Goal: Task Accomplishment & Management: Manage account settings

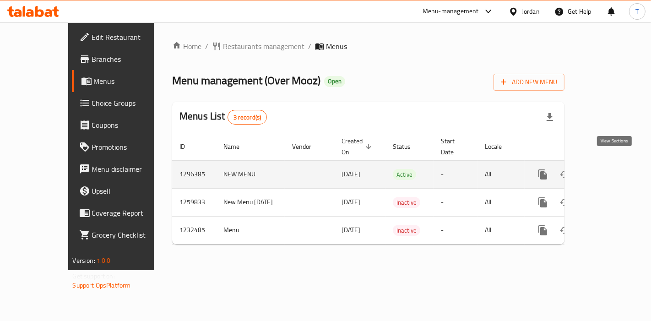
click at [614, 169] on icon "enhanced table" at bounding box center [608, 174] width 11 height 11
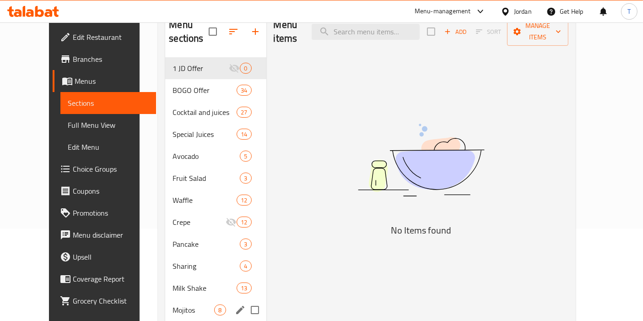
scroll to position [128, 0]
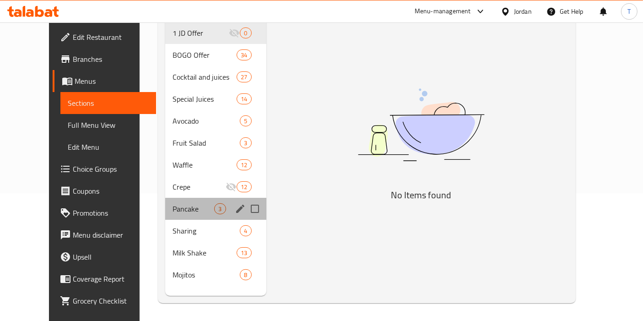
click at [165, 198] on div "Pancake 3" at bounding box center [215, 209] width 101 height 22
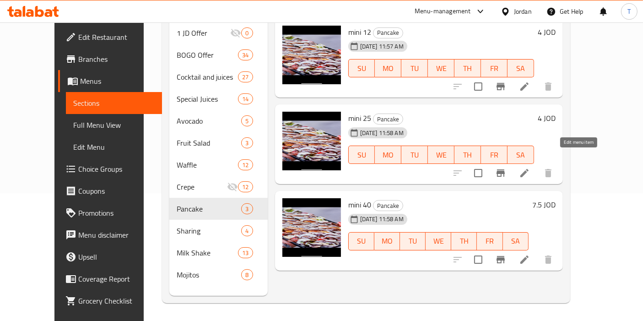
click at [530, 168] on icon at bounding box center [524, 173] width 11 height 11
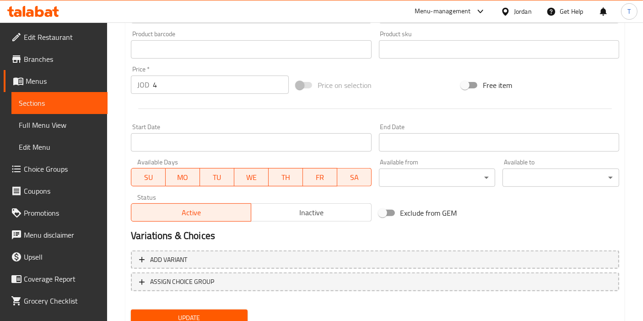
scroll to position [303, 0]
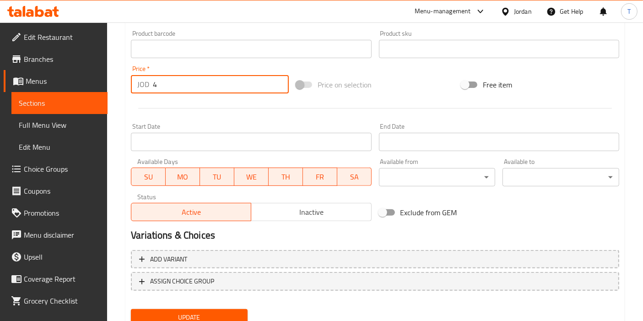
click at [170, 91] on input "4" at bounding box center [221, 84] width 136 height 18
type input "5"
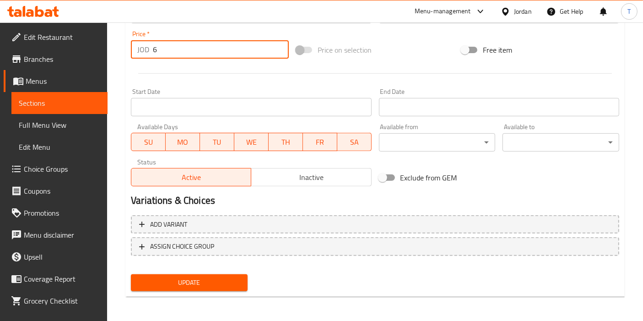
type input "6"
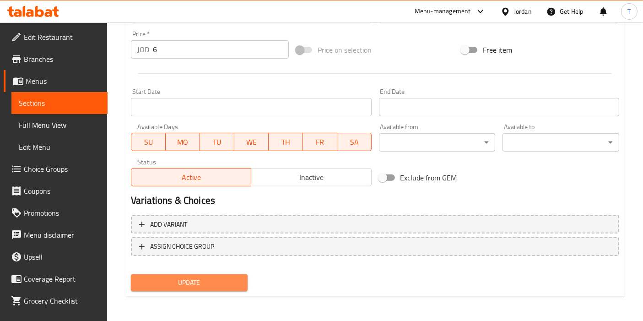
click at [200, 287] on span "Update" at bounding box center [189, 282] width 102 height 11
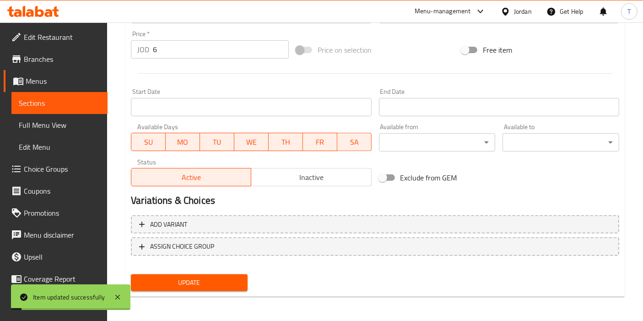
scroll to position [0, 0]
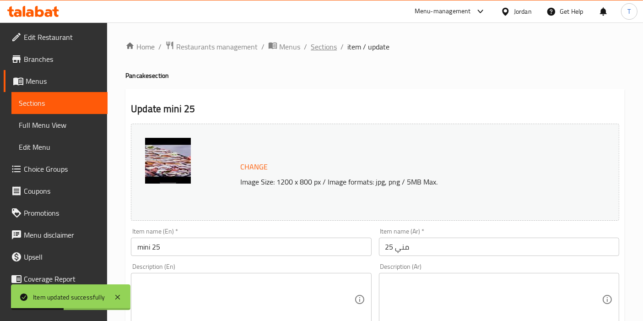
click at [331, 50] on span "Sections" at bounding box center [324, 46] width 26 height 11
